Goal: Information Seeking & Learning: Learn about a topic

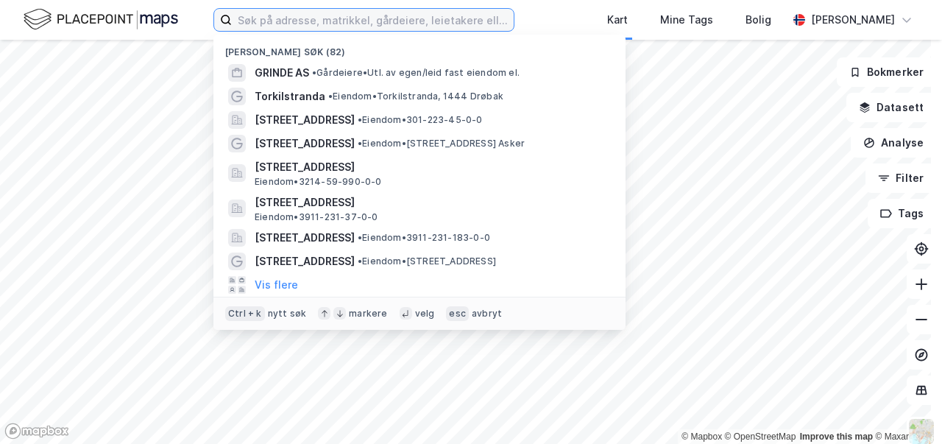
click at [262, 18] on input at bounding box center [373, 20] width 282 height 22
type input "1"
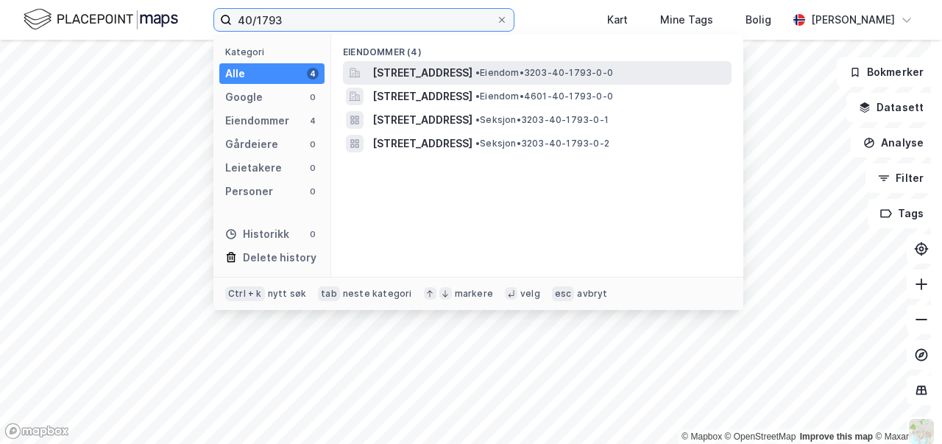
type input "40/1793"
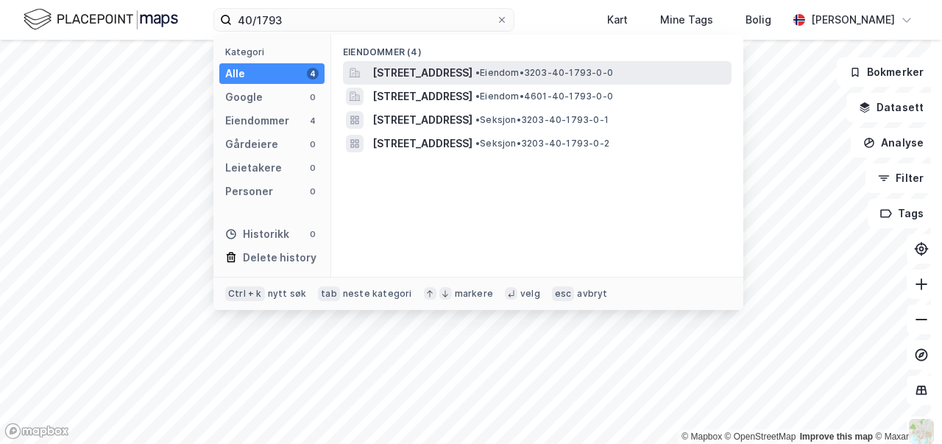
click at [613, 74] on span "• Eiendom • 3203-40-1793-0-0" at bounding box center [544, 73] width 138 height 12
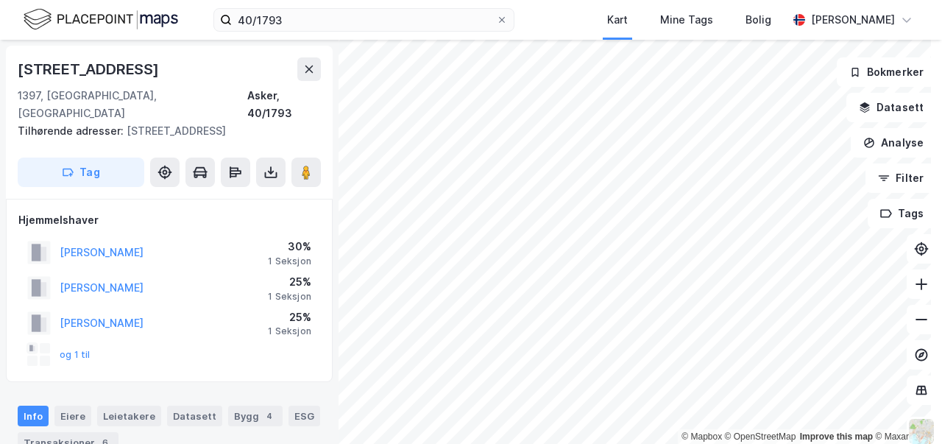
click at [593, 0] on div "40/1793 Kart Mine Tags Bolig [PERSON_NAME] © Mapbox © OpenStreetMap Improve thi…" at bounding box center [471, 222] width 942 height 444
